Goal: Task Accomplishment & Management: Use online tool/utility

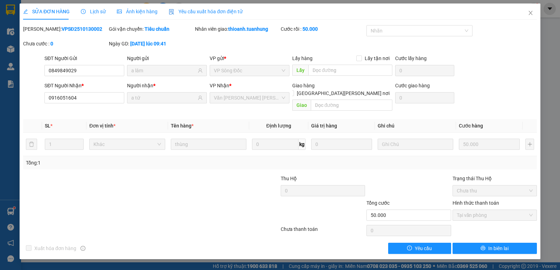
click at [532, 11] on icon "close" at bounding box center [530, 13] width 6 height 6
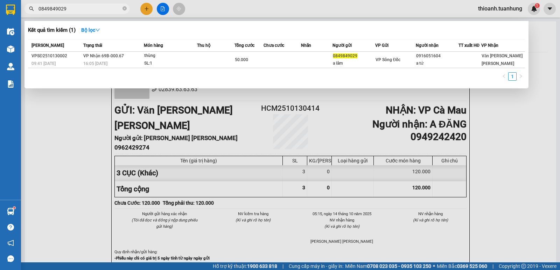
click at [124, 7] on span at bounding box center [124, 9] width 4 height 7
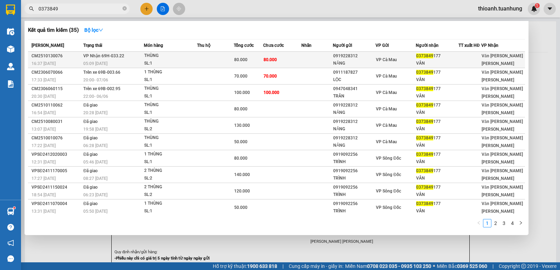
type input "0373849"
click at [322, 58] on td at bounding box center [316, 60] width 31 height 16
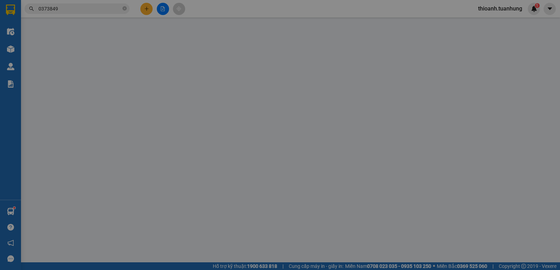
type input "0919228312"
type input "NĂNG"
type input "0373849177"
type input "VÂN"
type input "80.000"
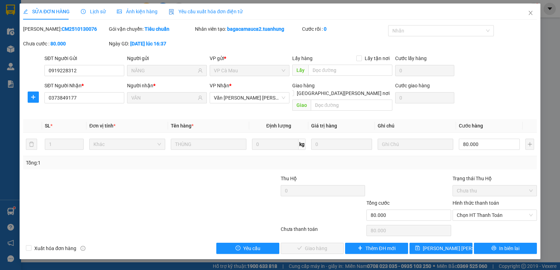
click at [480, 200] on label "Hình thức thanh toán" at bounding box center [475, 203] width 47 height 6
click at [480, 210] on input "Hình thức thanh toán" at bounding box center [491, 215] width 71 height 10
click at [478, 222] on div "Tại văn phòng" at bounding box center [494, 222] width 76 height 8
type input "0"
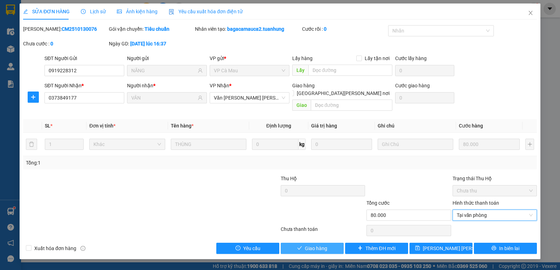
click at [321, 243] on button "Giao hàng" at bounding box center [311, 248] width 63 height 11
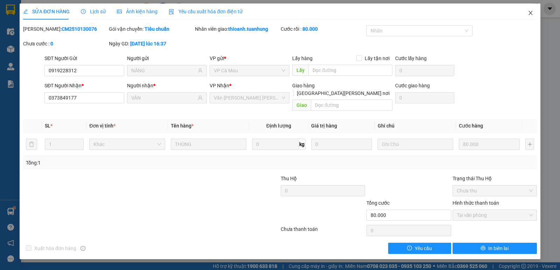
click at [530, 13] on icon "close" at bounding box center [530, 13] width 4 height 4
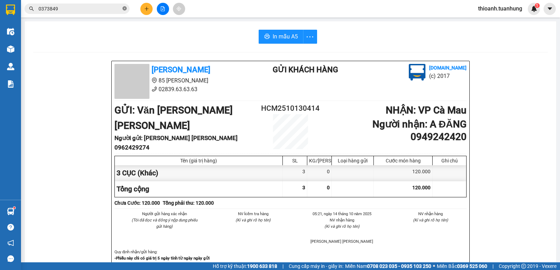
click at [123, 8] on icon "close-circle" at bounding box center [124, 8] width 4 height 4
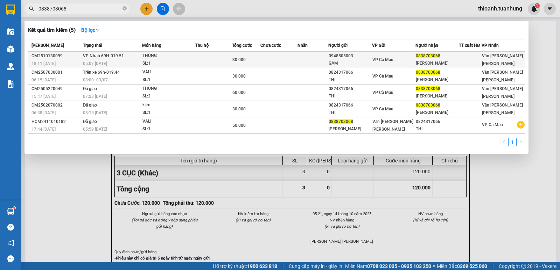
type input "0838703068"
click at [395, 63] on div "VP Cà Mau" at bounding box center [393, 60] width 43 height 8
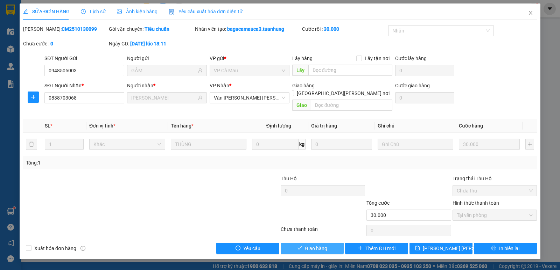
click at [314, 245] on span "Giao hàng" at bounding box center [316, 249] width 22 height 8
